Goal: Find specific page/section: Find specific page/section

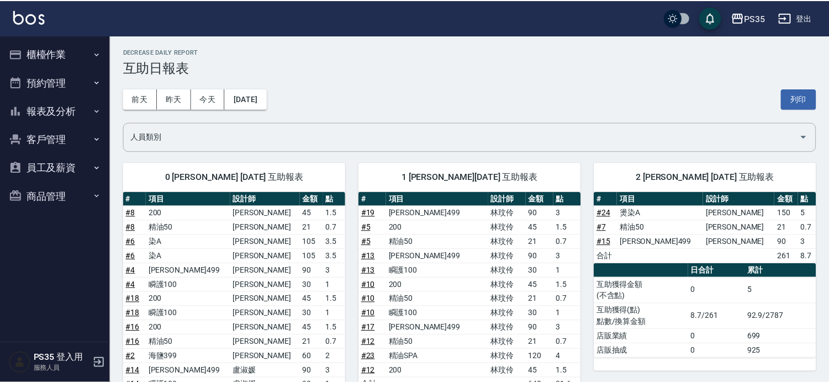
scroll to position [368, 0]
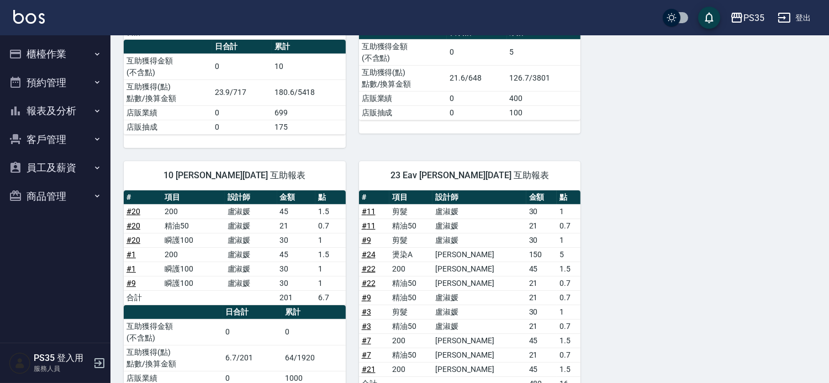
click at [80, 144] on button "客戶管理" at bounding box center [55, 139] width 102 height 29
click at [94, 133] on button "客戶管理" at bounding box center [55, 139] width 102 height 29
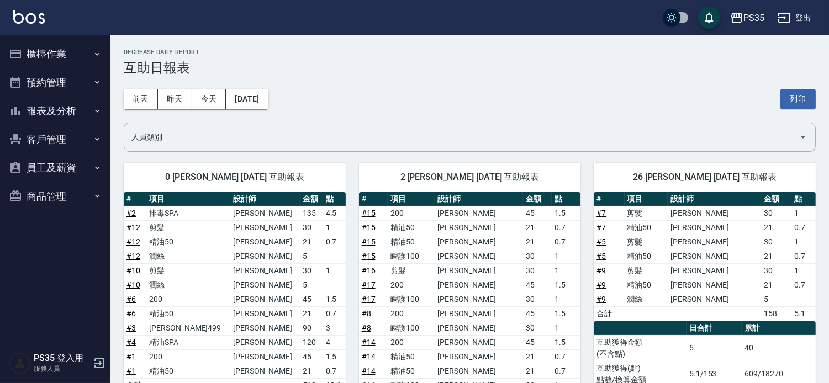
click at [68, 140] on button "客戶管理" at bounding box center [55, 139] width 102 height 29
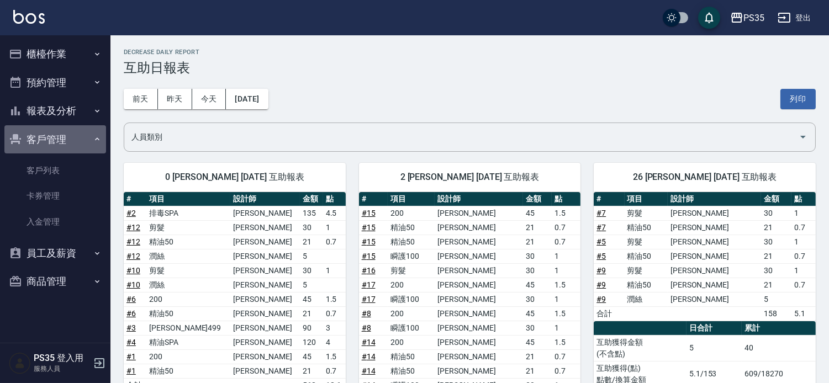
click at [93, 136] on icon "button" at bounding box center [97, 139] width 9 height 9
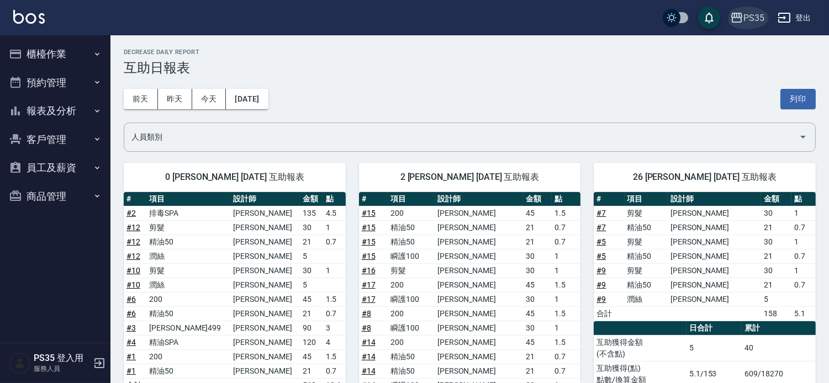
click at [739, 17] on icon "button" at bounding box center [736, 17] width 13 height 13
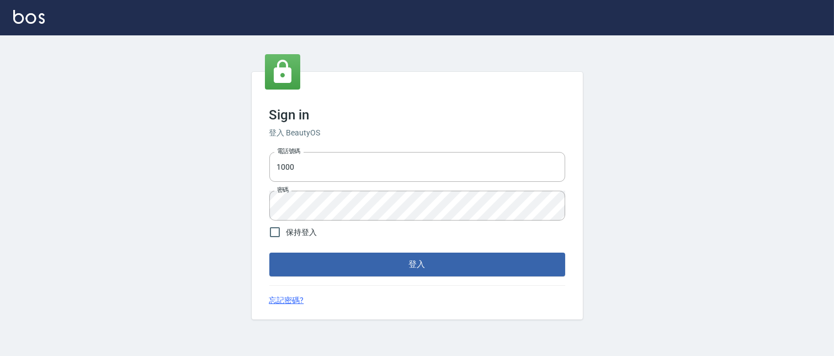
click at [387, 266] on button "登入" at bounding box center [417, 263] width 296 height 23
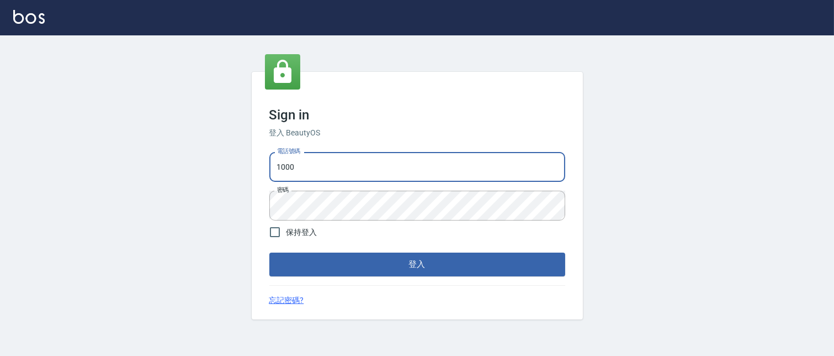
click at [343, 176] on input "1000" at bounding box center [417, 167] width 296 height 30
type input "037465197"
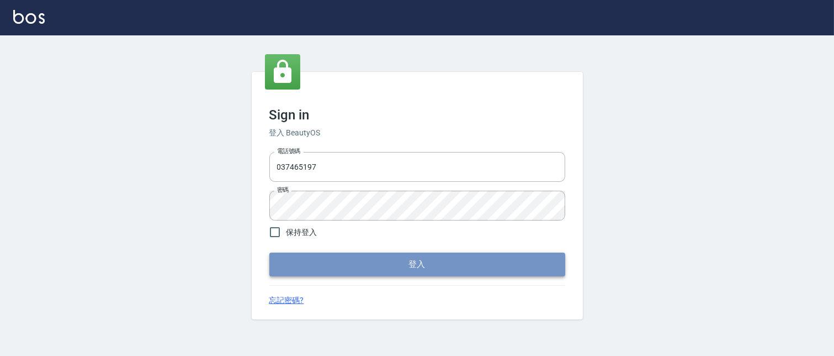
click at [373, 266] on button "登入" at bounding box center [417, 263] width 296 height 23
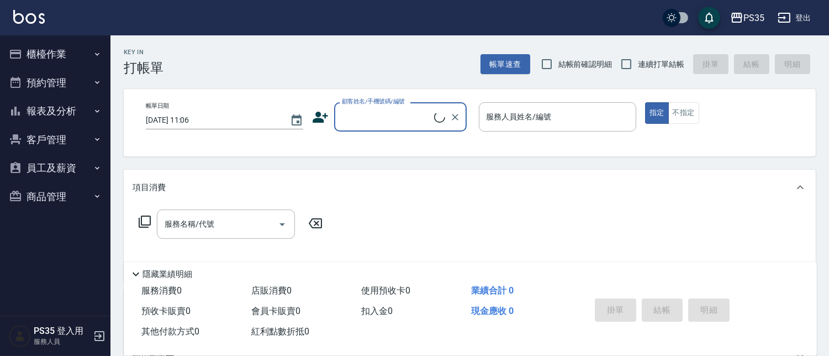
click at [82, 142] on button "客戶管理" at bounding box center [55, 139] width 102 height 29
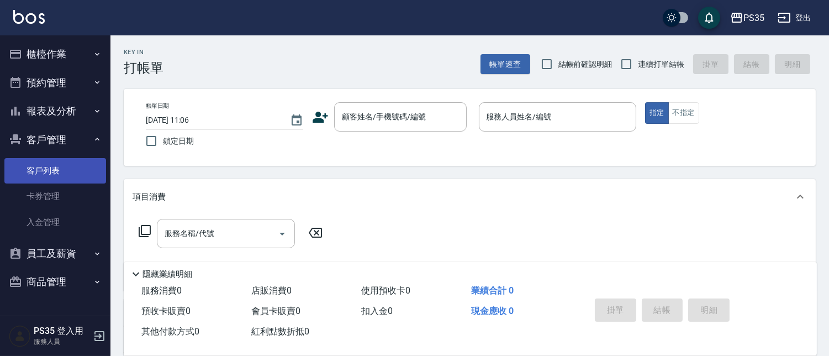
click at [51, 174] on link "客戶列表" at bounding box center [55, 170] width 102 height 25
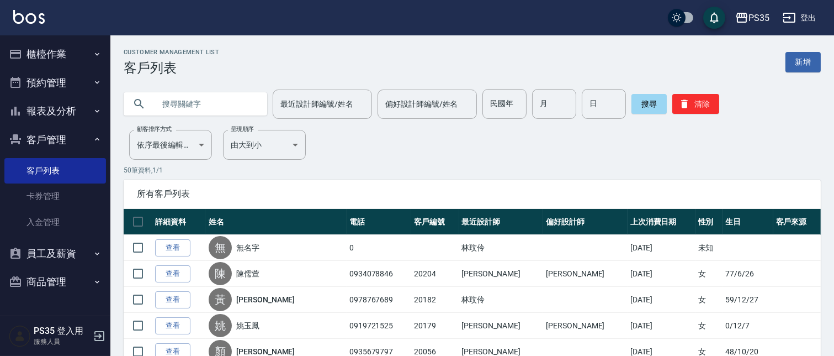
click at [257, 105] on input "text" at bounding box center [207, 104] width 104 height 30
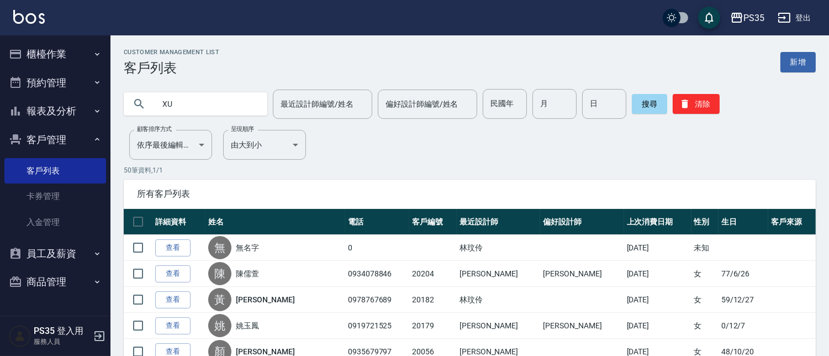
type input "X"
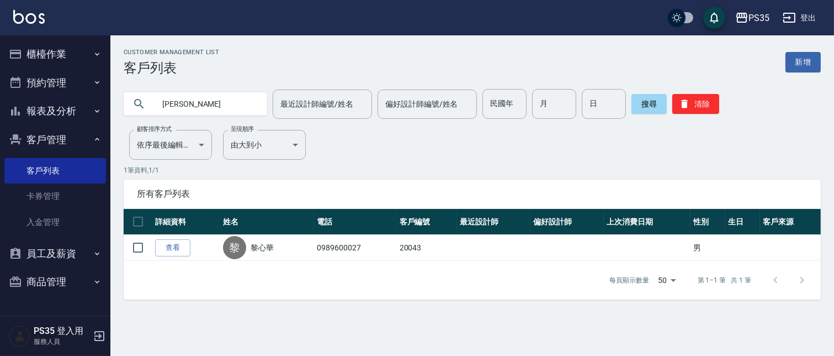
type input "黎"
click at [60, 114] on button "報表及分析" at bounding box center [55, 111] width 102 height 29
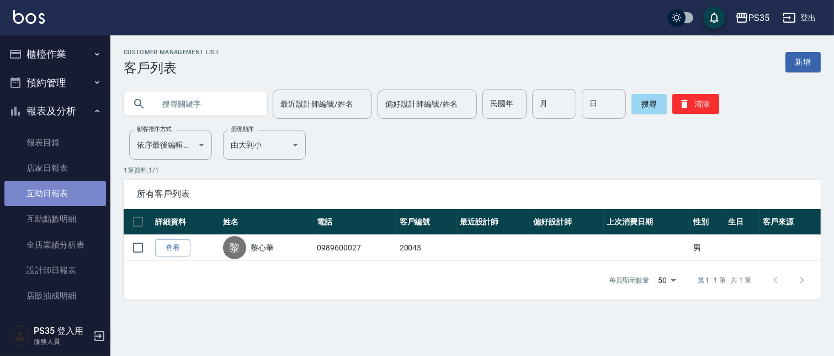
click at [68, 200] on link "互助日報表" at bounding box center [55, 193] width 102 height 25
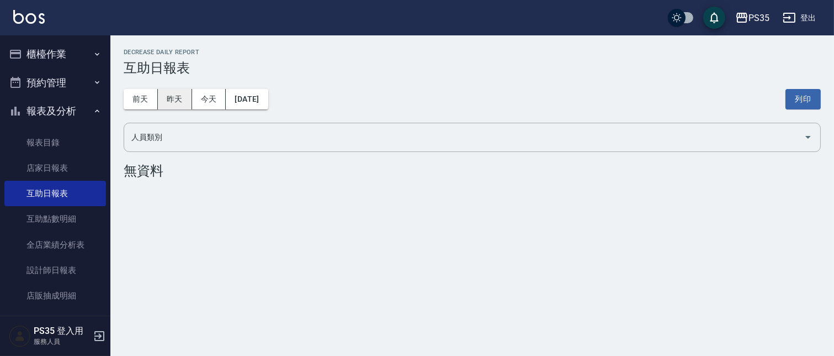
click at [181, 99] on button "昨天" at bounding box center [175, 99] width 34 height 20
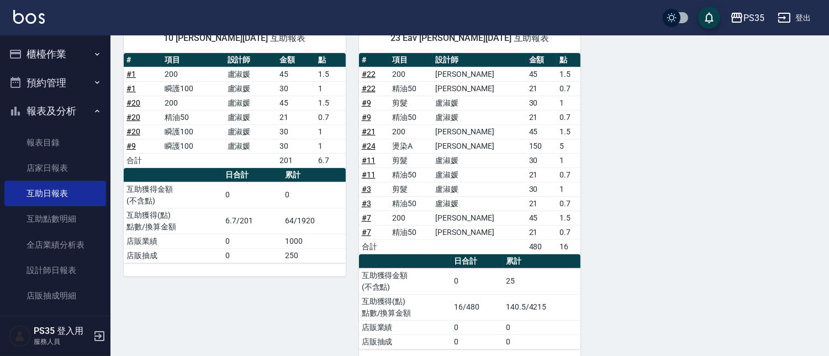
scroll to position [503, 0]
